Goal: Download file/media

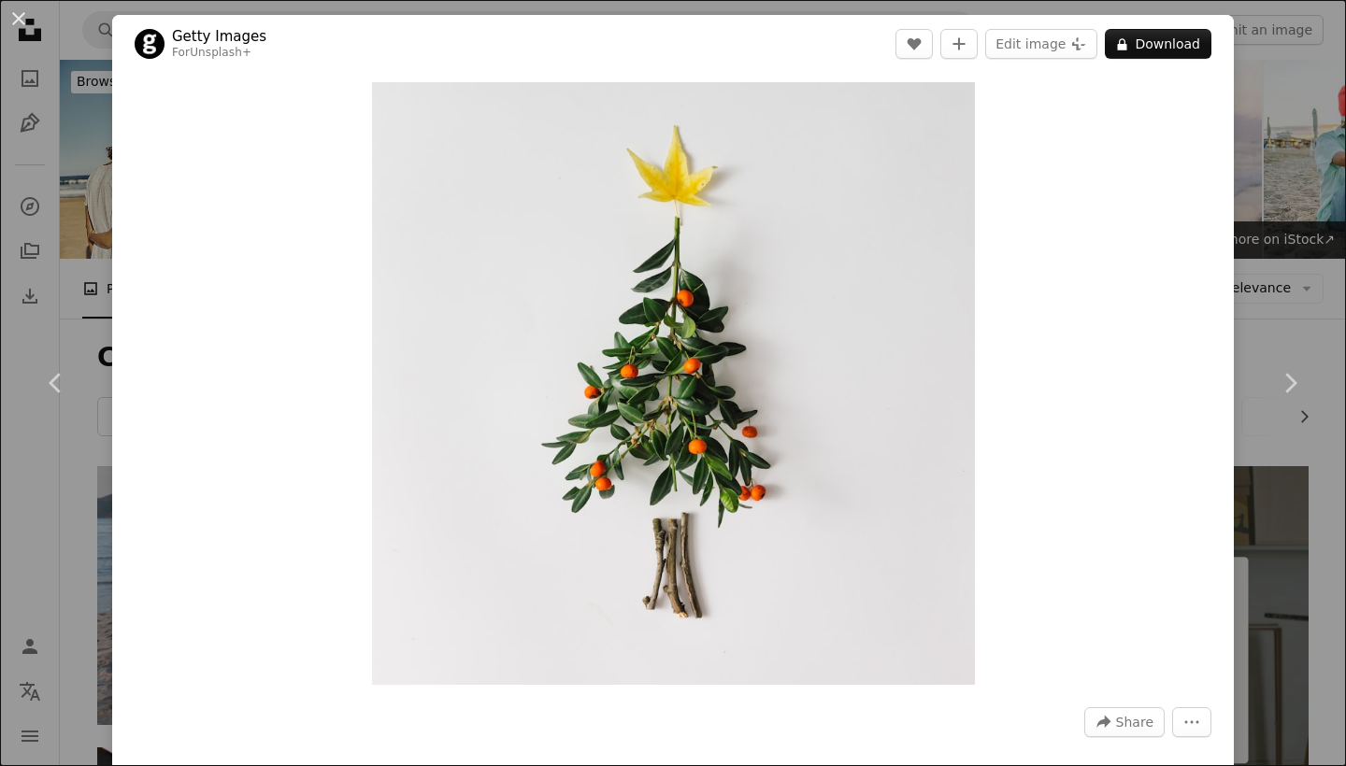
scroll to position [682, 0]
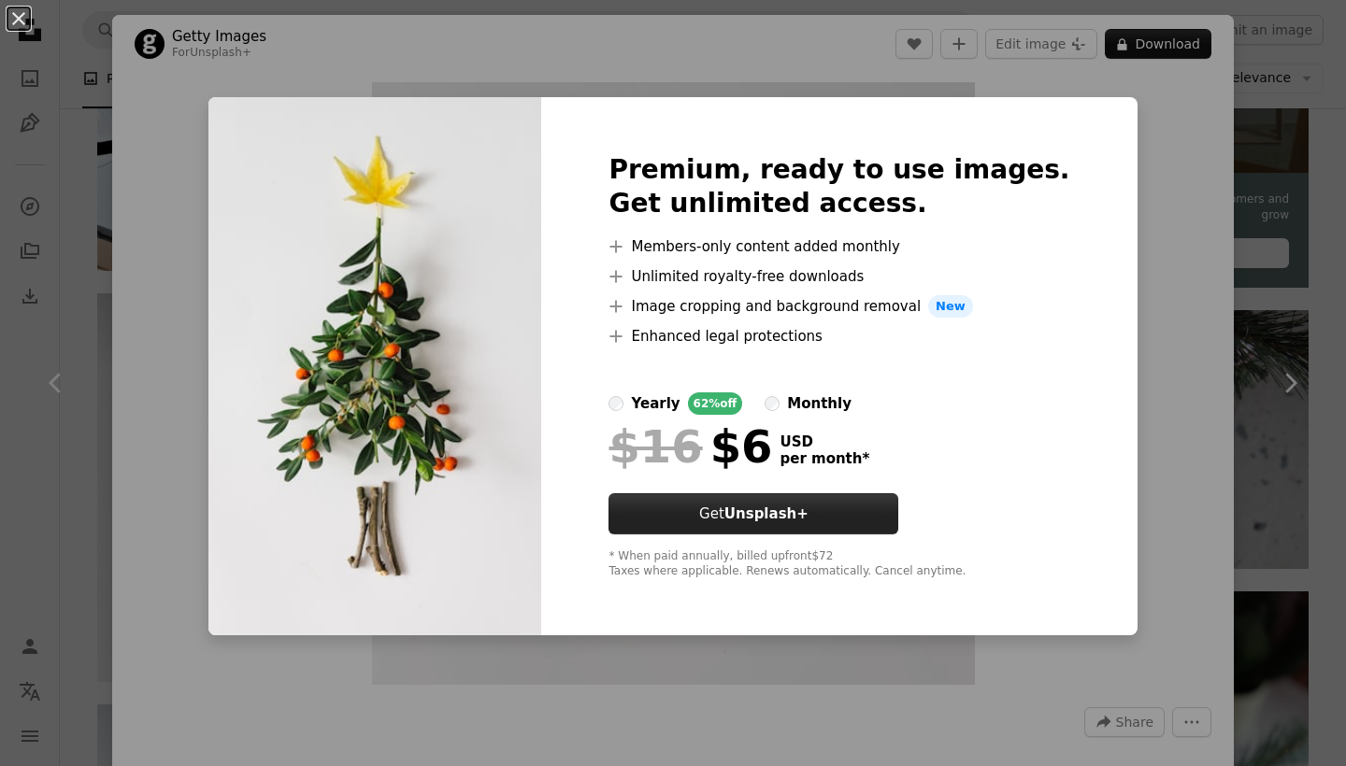
click at [766, 508] on button "Get Unsplash+" at bounding box center [753, 513] width 290 height 41
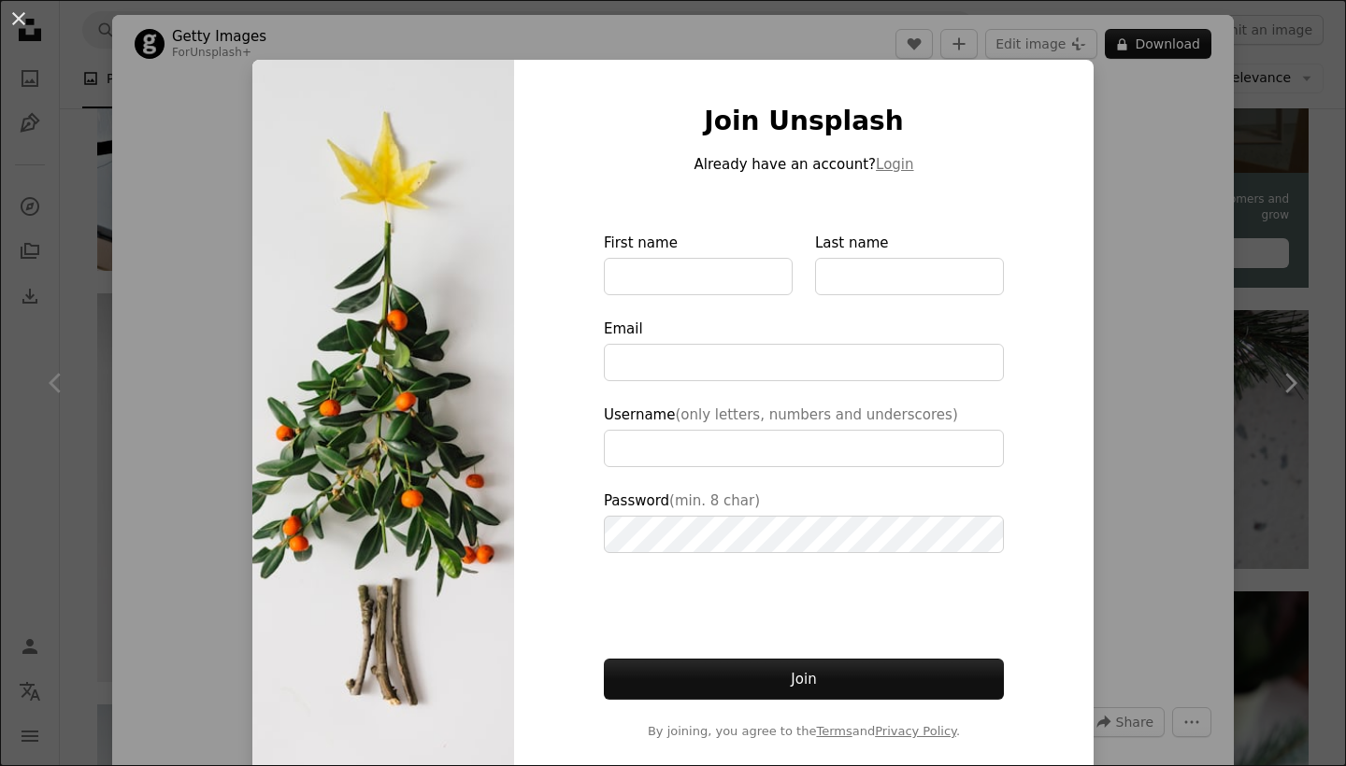
drag, startPoint x: 1133, startPoint y: 165, endPoint x: 1345, endPoint y: 59, distance: 236.5
click at [1134, 165] on div "An X shape Join Unsplash Already have an account? Login First name Last name Em…" at bounding box center [673, 383] width 1346 height 766
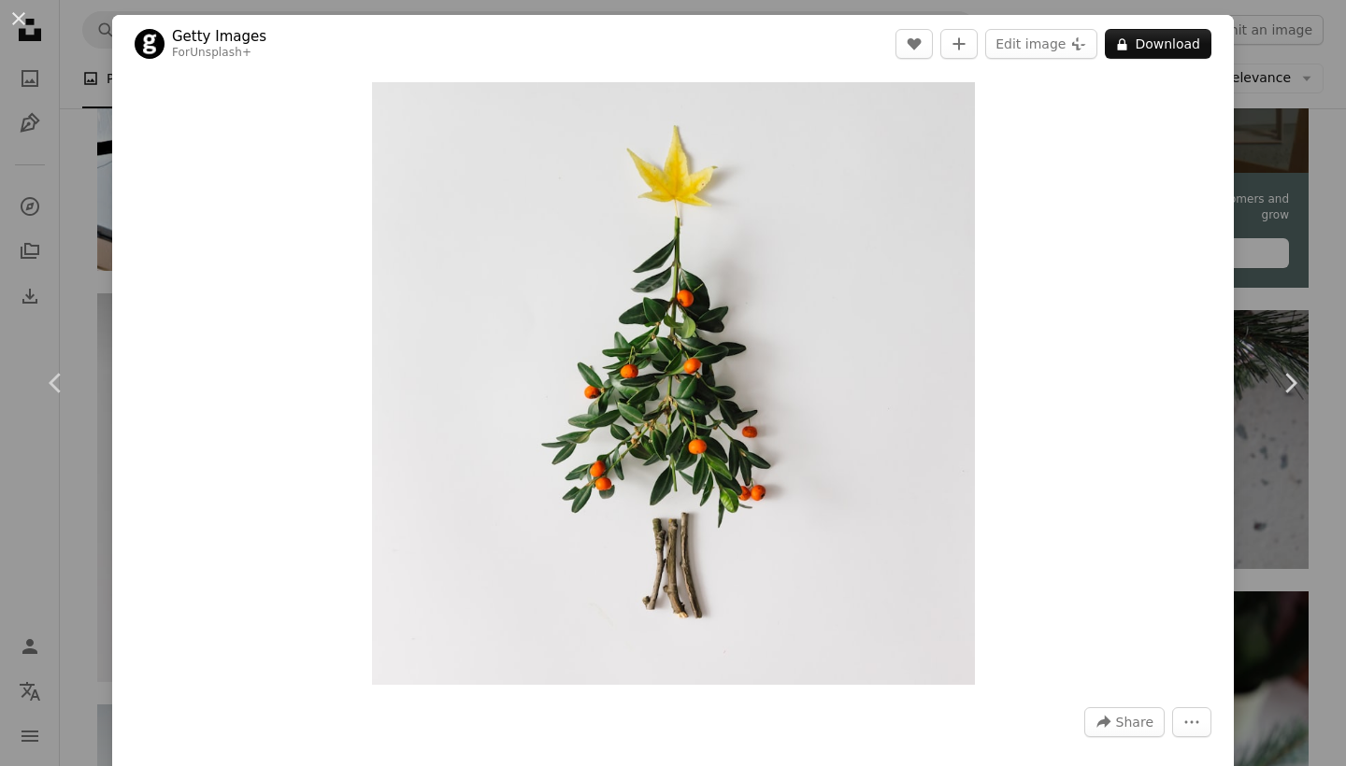
click at [1345, 59] on div "An X shape Chevron left Chevron right Getty Images For Unsplash+ A heart A plus…" at bounding box center [673, 383] width 1346 height 766
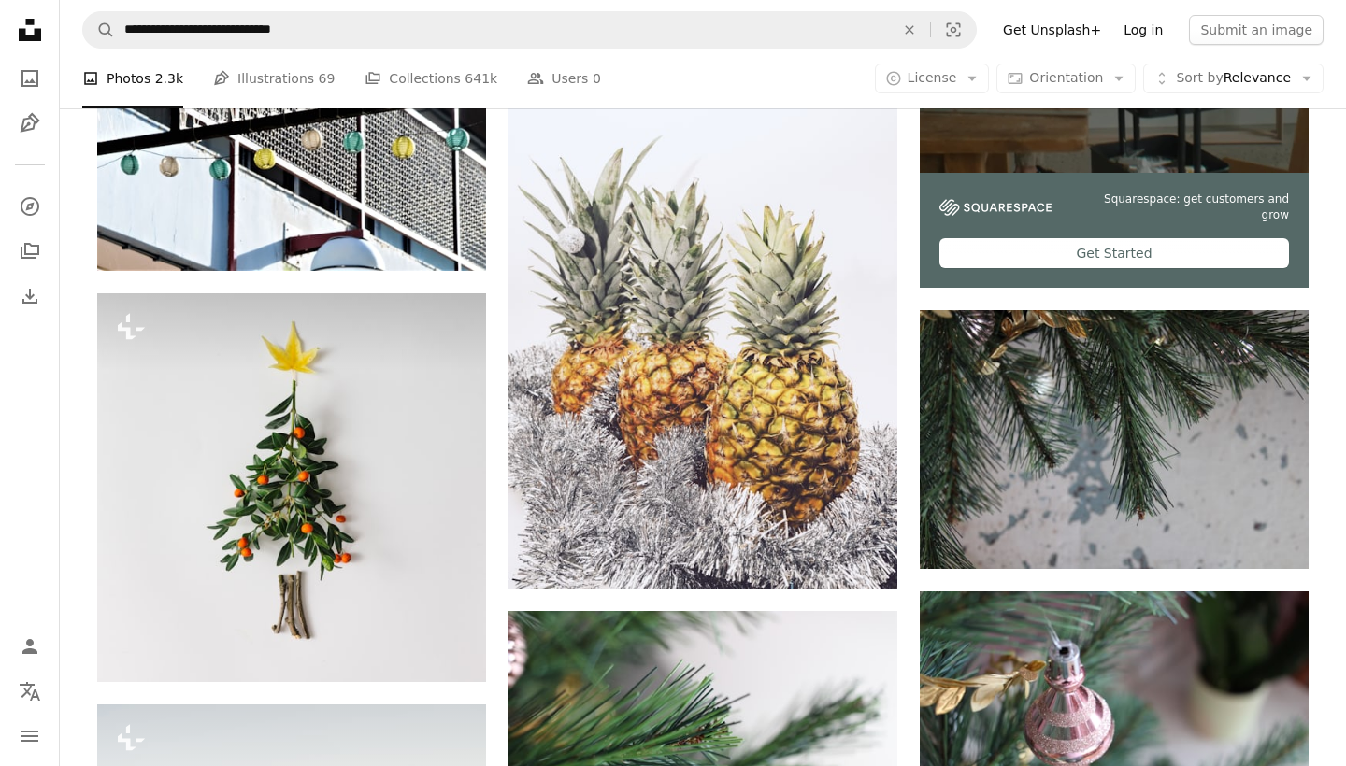
click at [1142, 31] on link "Log in" at bounding box center [1143, 30] width 62 height 30
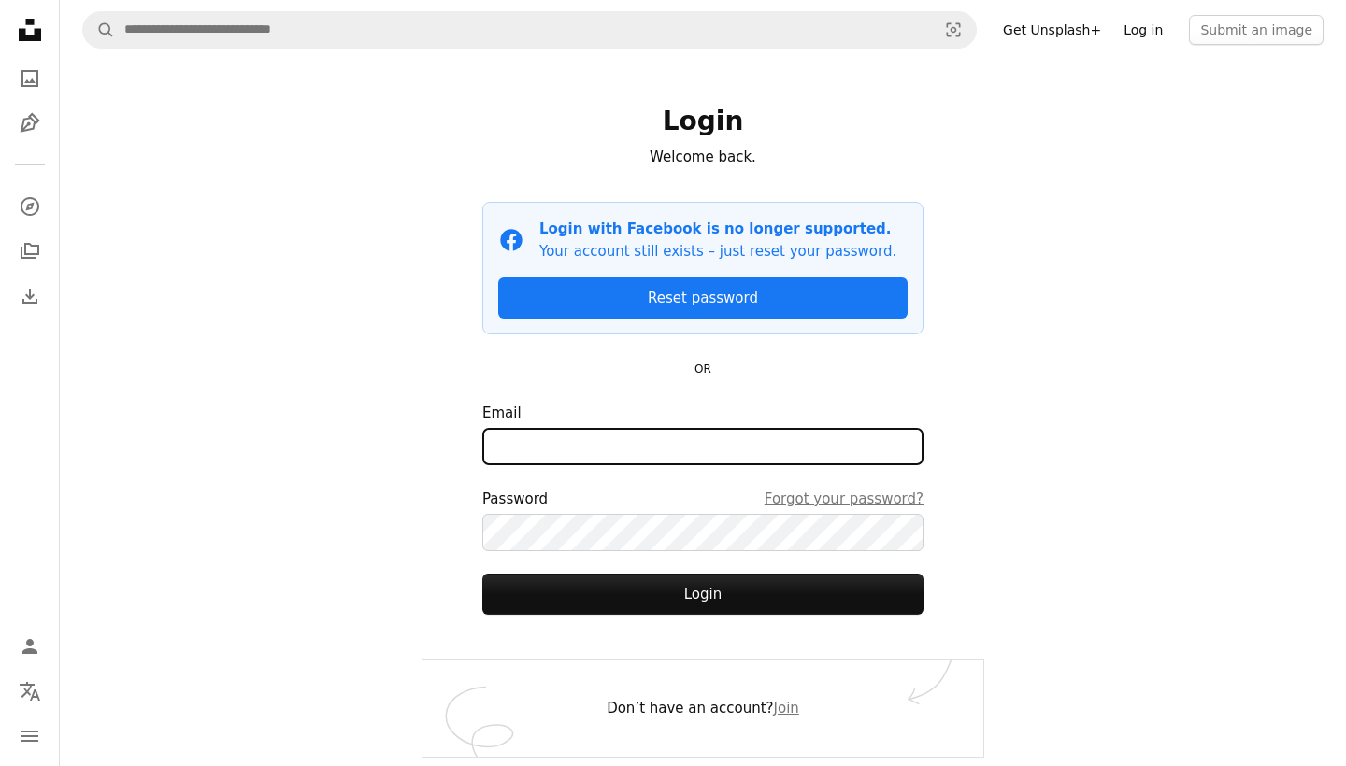
type input "**********"
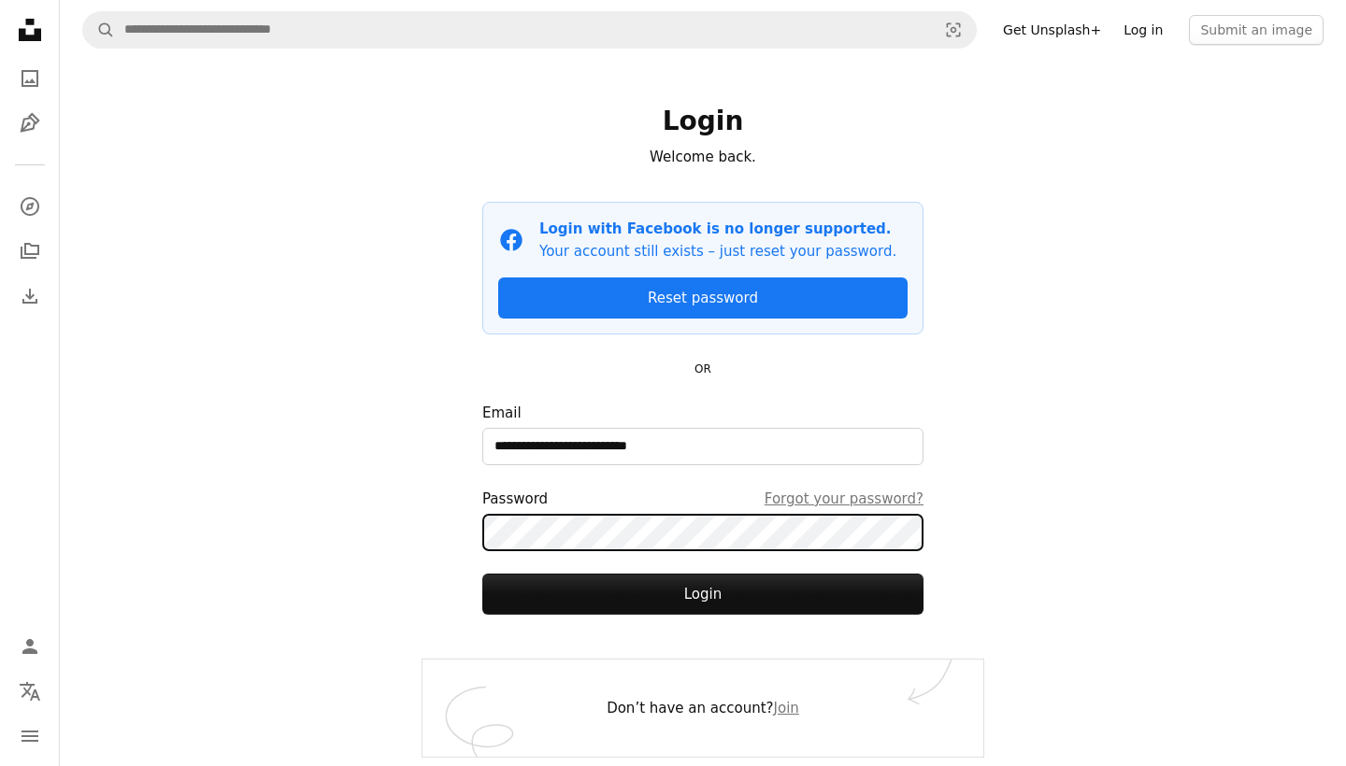
click at [703, 593] on button "Login" at bounding box center [702, 594] width 441 height 41
